Goal: Find specific page/section: Find specific page/section

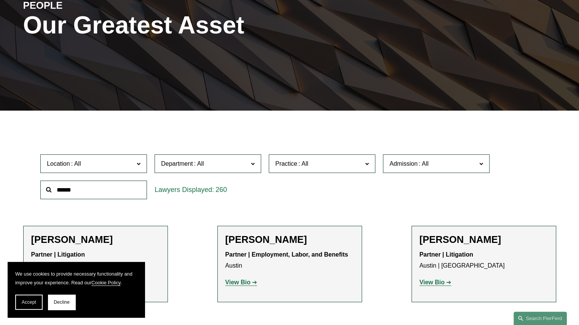
scroll to position [152, 0]
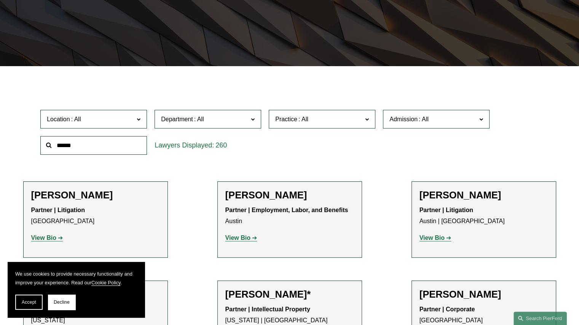
click at [73, 148] on input "text" at bounding box center [93, 145] width 107 height 19
type input "******"
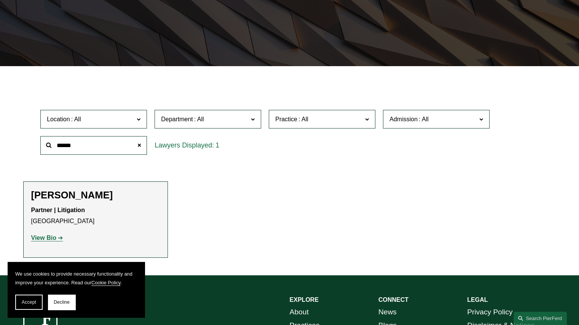
click at [43, 237] on strong "View Bio" at bounding box center [43, 238] width 25 height 6
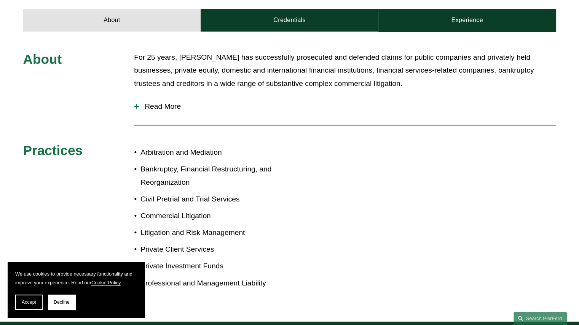
scroll to position [304, 0]
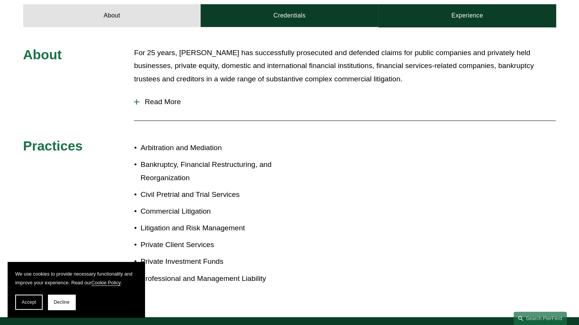
click at [287, 10] on link "Credentials" at bounding box center [290, 15] width 178 height 23
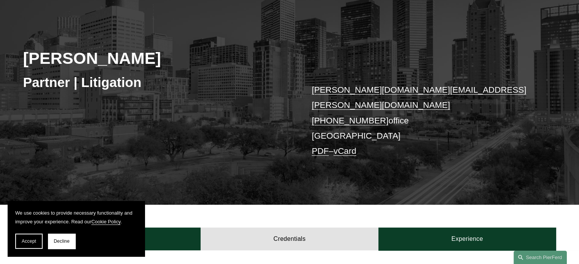
scroll to position [228, 0]
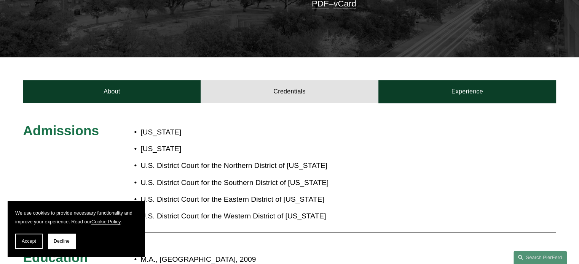
click at [133, 86] on link "About" at bounding box center [112, 91] width 178 height 23
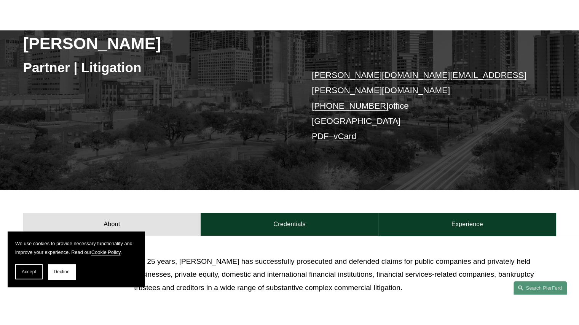
scroll to position [58, 0]
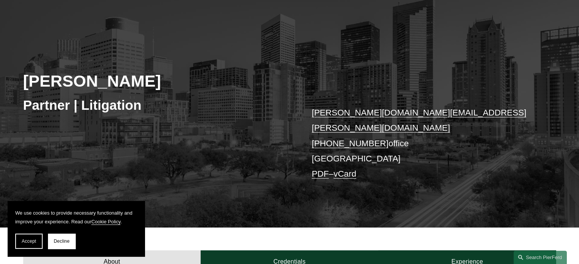
click at [318, 169] on link "PDF" at bounding box center [320, 174] width 17 height 10
